Goal: Task Accomplishment & Management: Use online tool/utility

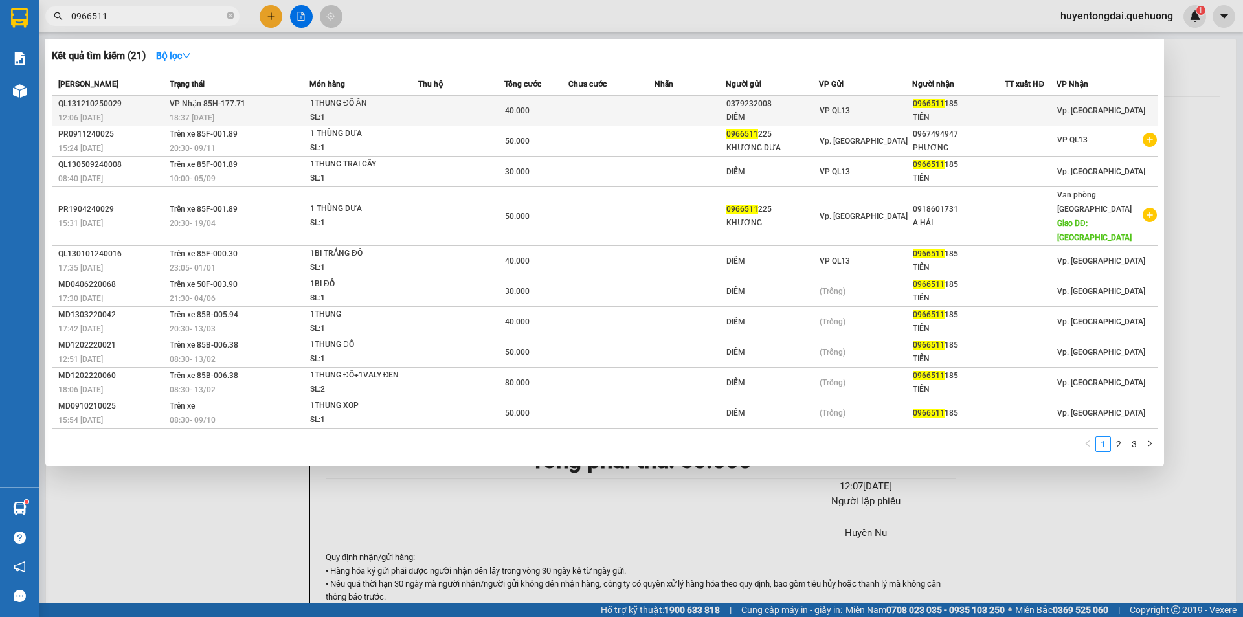
type input "0966511"
click at [677, 106] on td at bounding box center [691, 111] width 72 height 30
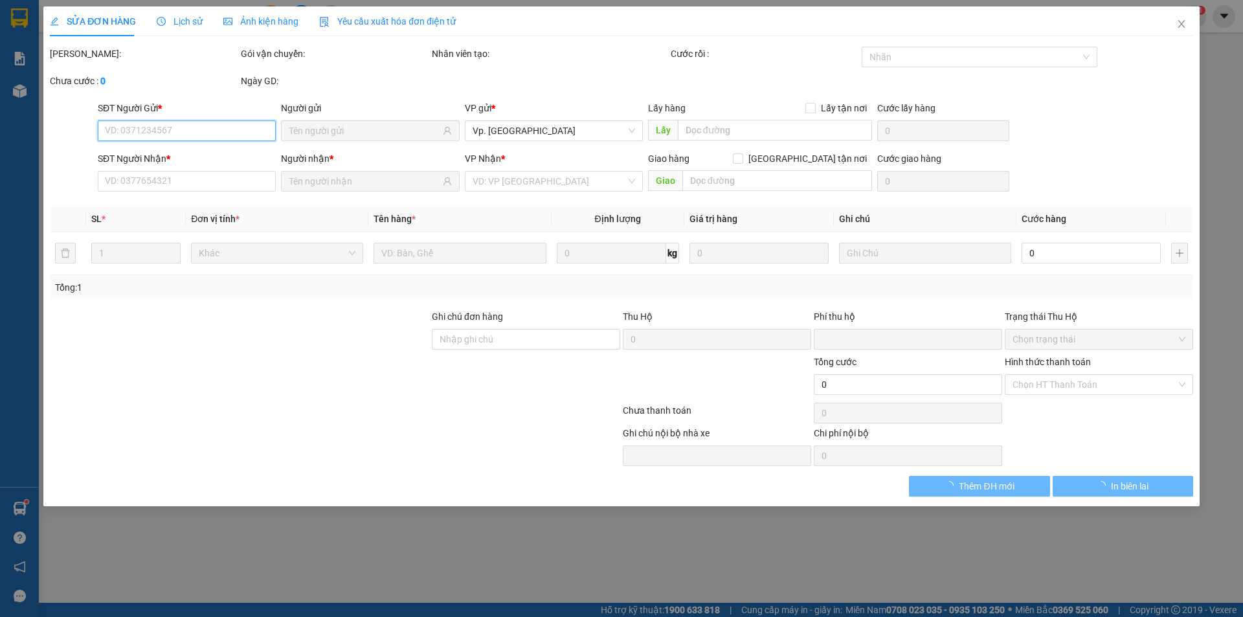
type input "0379232008"
type input "DIỄM"
type input "0966511185"
type input "TIẾN"
type input "0"
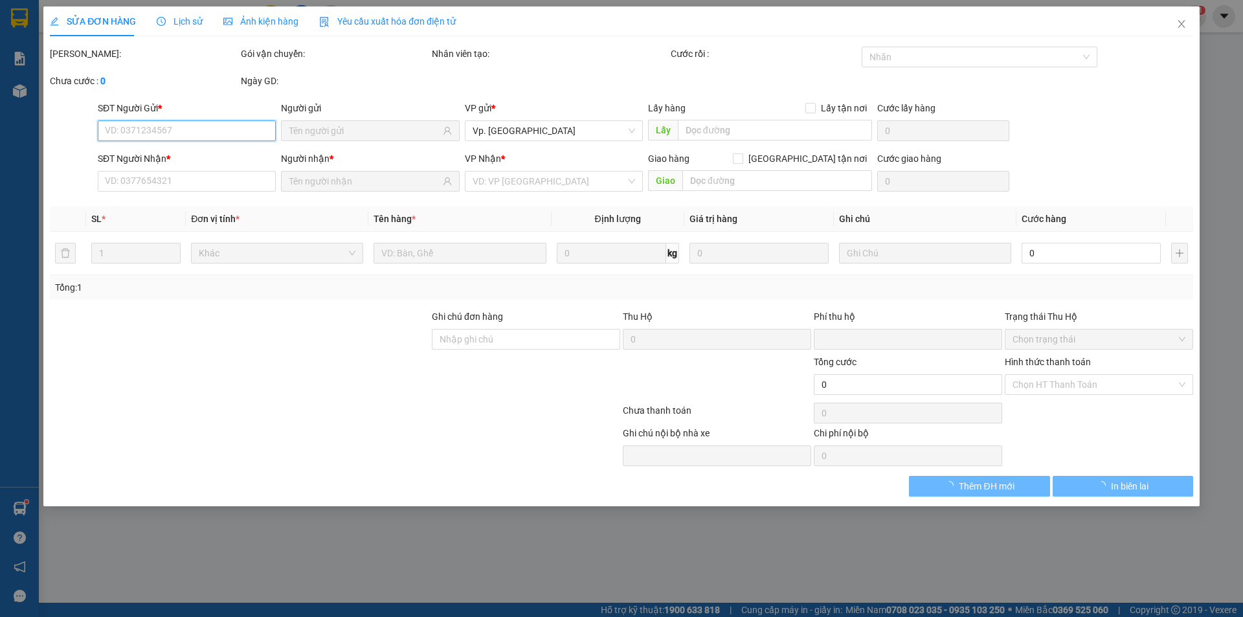
type input "40.000"
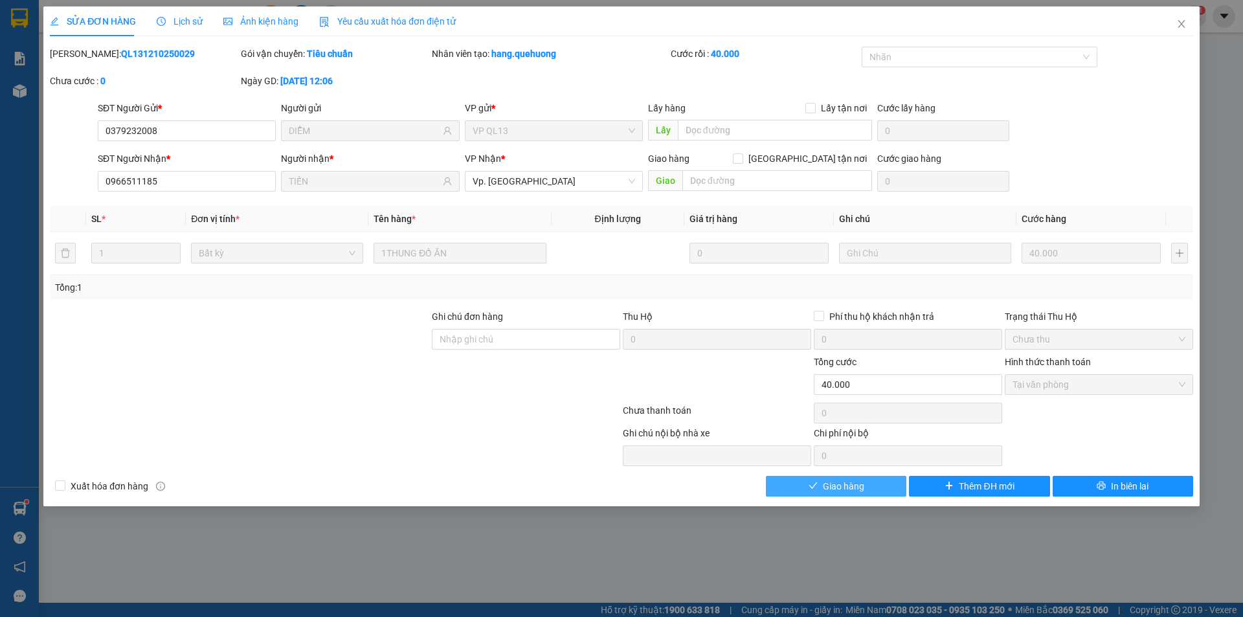
click at [859, 484] on span "Giao hàng" at bounding box center [843, 486] width 41 height 14
